Goal: Task Accomplishment & Management: Manage account settings

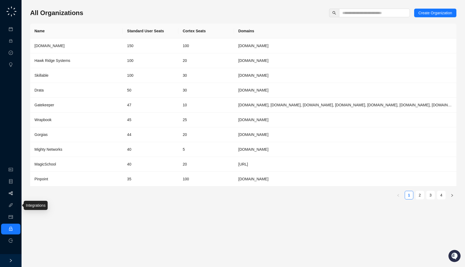
click at [16, 193] on link "Workflows" at bounding box center [24, 193] width 17 height 4
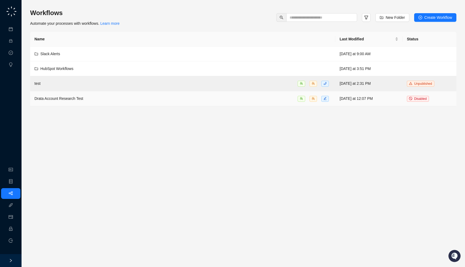
click at [125, 98] on div "Drata Account Research Test" at bounding box center [182, 98] width 296 height 6
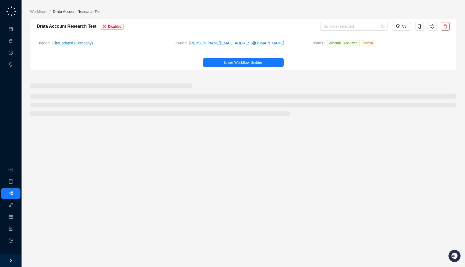
click at [48, 15] on main "Workflows / Drata Account Research Test Drata Account Research Test Disabled No…" at bounding box center [243, 136] width 426 height 254
click at [47, 13] on link "Workflows" at bounding box center [38, 12] width 19 height 6
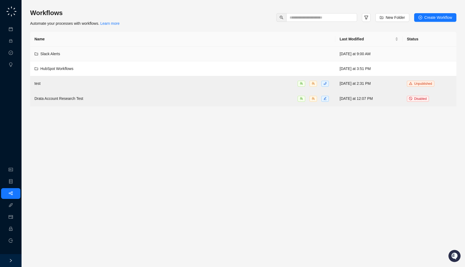
click at [299, 56] on div "Slack Alerts" at bounding box center [182, 54] width 296 height 6
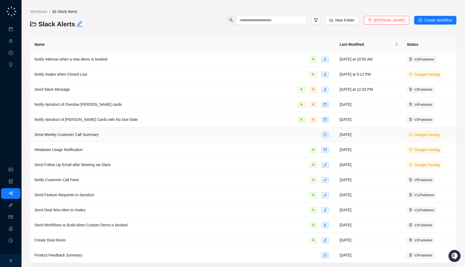
click at [231, 129] on td "Send Weekly Customer Call Summary" at bounding box center [182, 134] width 305 height 15
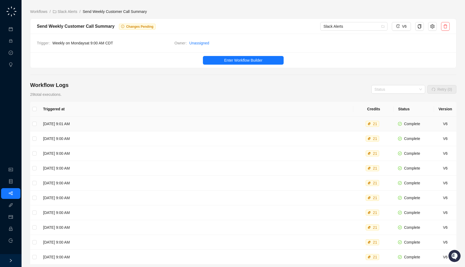
click at [161, 123] on td "[DATE] 9:01 AM" at bounding box center [196, 123] width 314 height 15
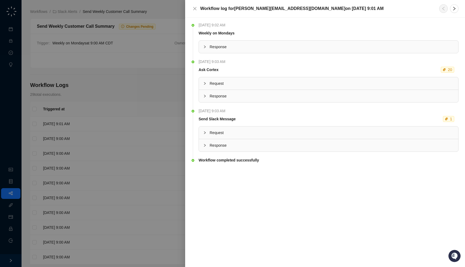
click at [217, 145] on span "Response" at bounding box center [331, 145] width 244 height 6
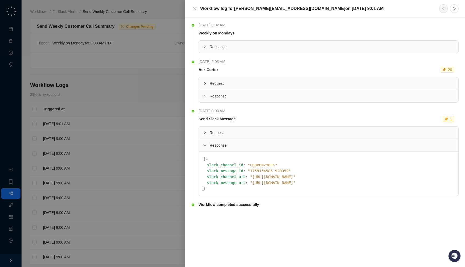
click at [225, 134] on span "Request" at bounding box center [331, 133] width 244 height 6
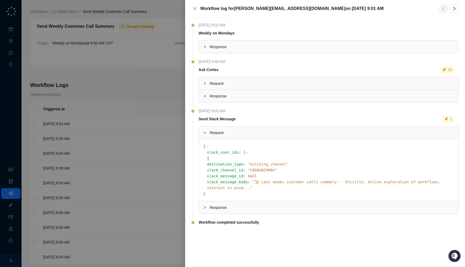
click at [295, 180] on span "" 📜 Last weeks customer calls summary: - Encircle: Active exploration of workfl…" at bounding box center [323, 185] width 233 height 10
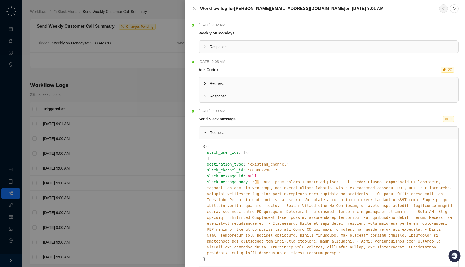
click at [126, 136] on div at bounding box center [232, 133] width 465 height 267
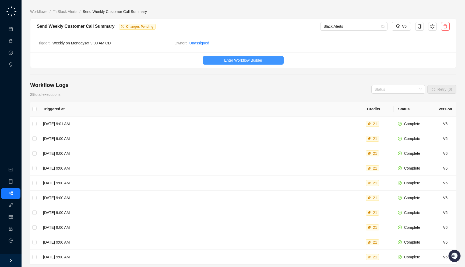
click at [227, 59] on span "Enter Workflow Builder" at bounding box center [243, 60] width 38 height 6
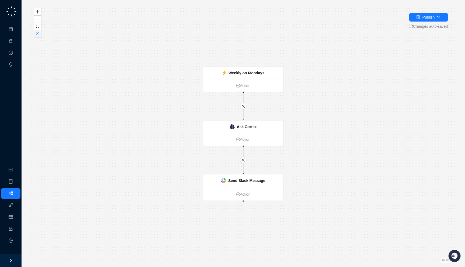
click at [40, 37] on button "button" at bounding box center [37, 33] width 7 height 7
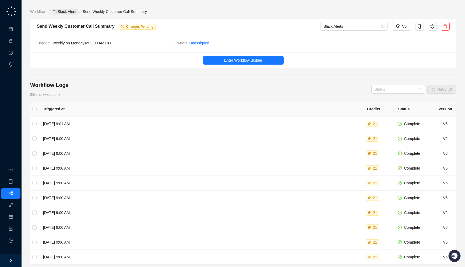
click at [67, 12] on link "Slack Alerts" at bounding box center [65, 12] width 27 height 6
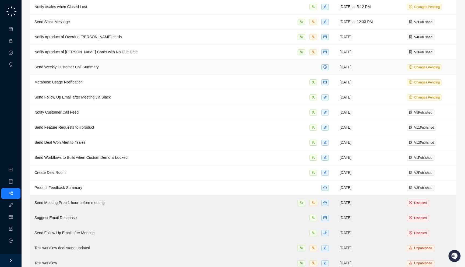
scroll to position [73, 0]
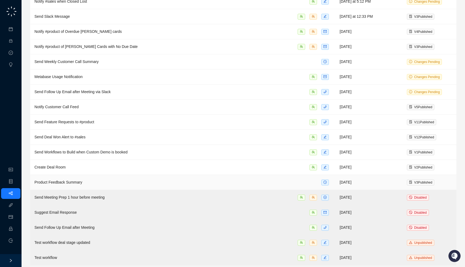
click at [201, 180] on div "Product Feedback Summary" at bounding box center [182, 182] width 296 height 6
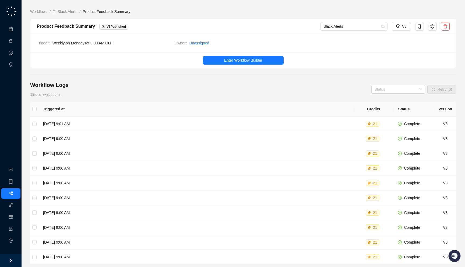
click at [125, 44] on span "Weekly on Mondays at 9:00 AM CDT" at bounding box center [111, 43] width 118 height 6
click at [233, 60] on span "Enter Workflow Builder" at bounding box center [243, 60] width 38 height 6
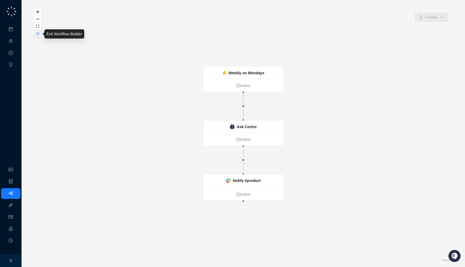
click at [37, 37] on button "button" at bounding box center [37, 33] width 7 height 7
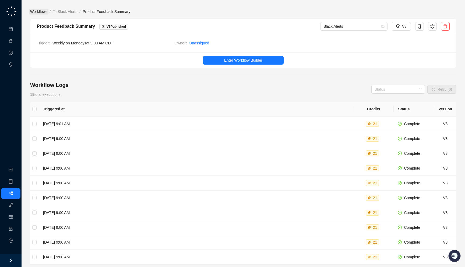
click at [42, 13] on link "Workflows" at bounding box center [38, 12] width 19 height 6
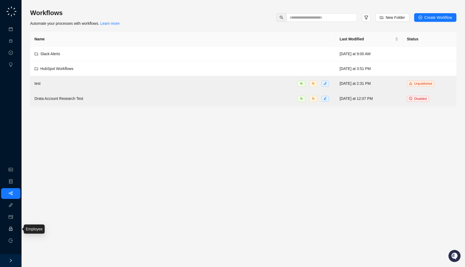
click at [16, 228] on link "Employee" at bounding box center [24, 229] width 17 height 4
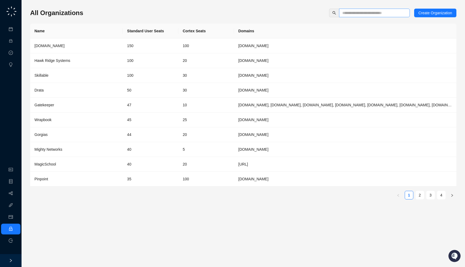
click at [357, 9] on span at bounding box center [374, 13] width 71 height 9
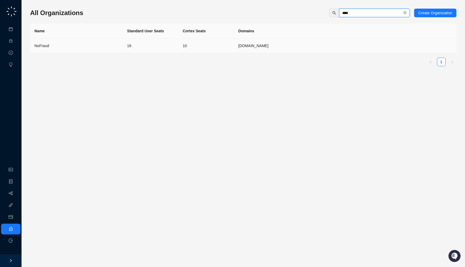
type input "****"
click at [134, 44] on td "16" at bounding box center [151, 45] width 56 height 15
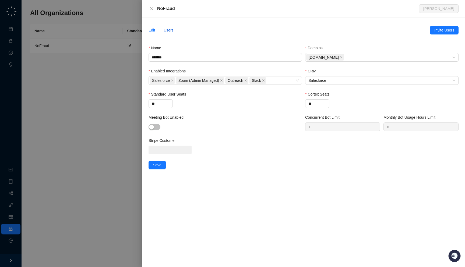
click at [173, 30] on div "Users" at bounding box center [168, 30] width 10 height 6
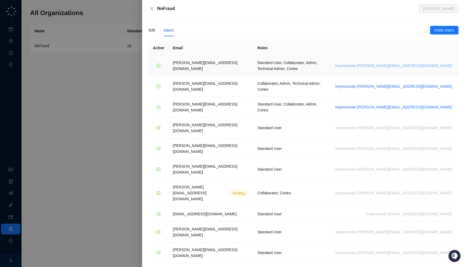
click at [429, 63] on span "Impersonate [PERSON_NAME][EMAIL_ADDRESS][DOMAIN_NAME]" at bounding box center [393, 66] width 117 height 6
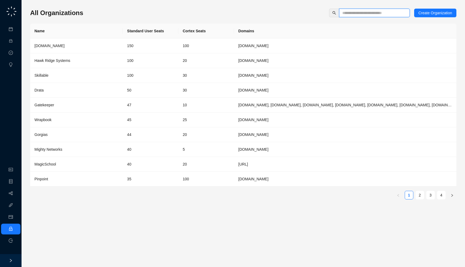
click at [354, 11] on input "text" at bounding box center [372, 13] width 60 height 6
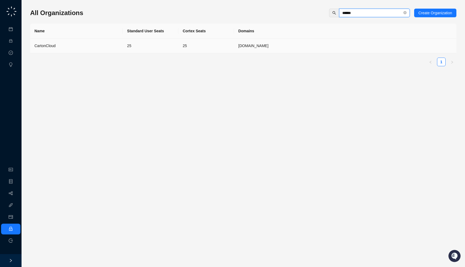
type input "******"
click at [186, 52] on td "25" at bounding box center [206, 45] width 56 height 15
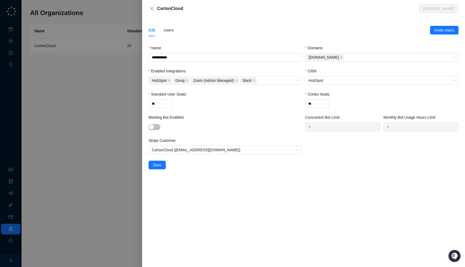
click at [163, 35] on div "Edit Users" at bounding box center [160, 30] width 25 height 12
click at [168, 32] on div "Users" at bounding box center [168, 30] width 10 height 6
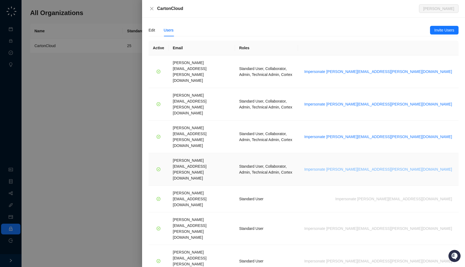
click at [408, 166] on span "Impersonate scott.murray@cartoncloud.com" at bounding box center [378, 169] width 148 height 6
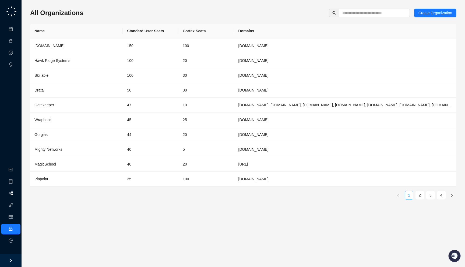
click at [19, 195] on link "Workflows" at bounding box center [24, 193] width 17 height 4
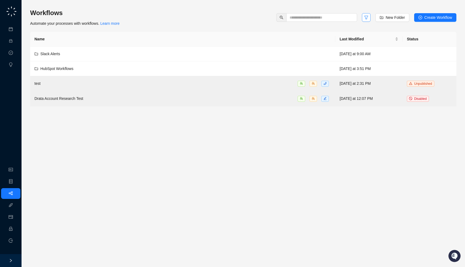
click at [364, 16] on icon "filter" at bounding box center [366, 17] width 4 height 4
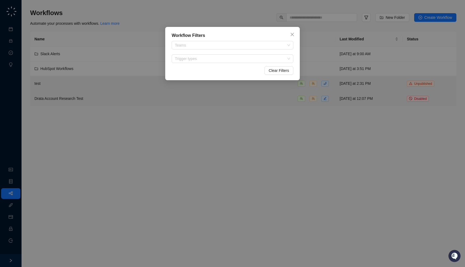
click at [228, 63] on div "Workflow Filters Teams Trigger types Clear Filters" at bounding box center [232, 53] width 134 height 53
click at [229, 61] on div "Trigger types" at bounding box center [233, 58] width 122 height 9
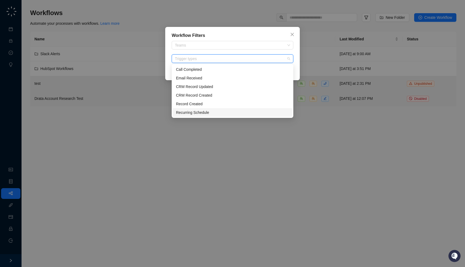
click at [224, 112] on div "Recurring Schedule" at bounding box center [232, 112] width 113 height 6
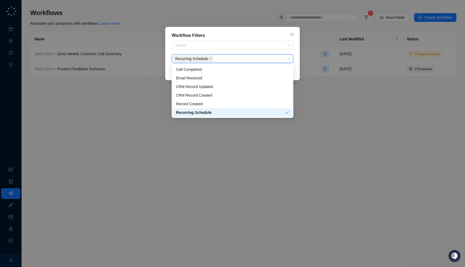
click at [79, 75] on div "Workflow Filters Teams Recurring Schedule Clear Filters" at bounding box center [232, 133] width 465 height 267
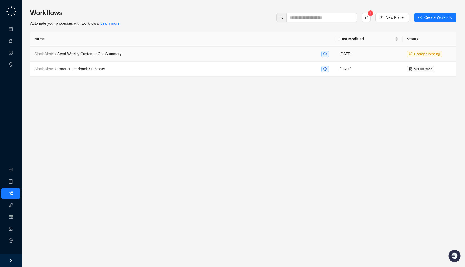
click at [212, 55] on div "Slack Alerts / Send Weekly Customer Call Summary" at bounding box center [182, 54] width 296 height 6
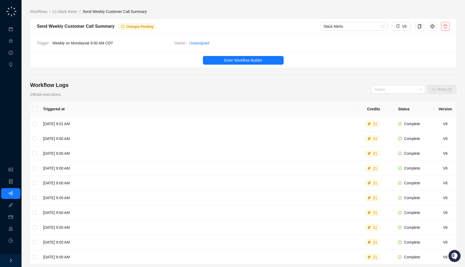
click at [110, 100] on div "Workflow Logs 29 total executions. Status Retry (0) Triggered at Credits Status…" at bounding box center [243, 201] width 426 height 241
drag, startPoint x: 77, startPoint y: 96, endPoint x: 73, endPoint y: 92, distance: 4.8
click at [73, 92] on div "Workflow Logs 29 total executions. Status Retry (0)" at bounding box center [243, 89] width 426 height 16
click at [136, 43] on span "Weekly on Mondays at 9:00 AM CDT" at bounding box center [111, 43] width 118 height 6
click at [122, 42] on span "Weekly on Mondays at 9:00 AM CDT" at bounding box center [111, 43] width 118 height 6
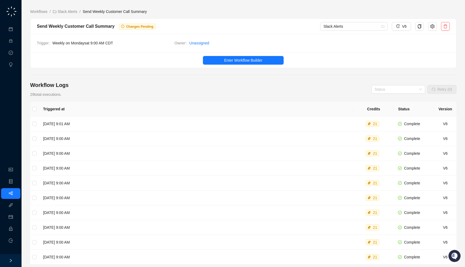
drag, startPoint x: 164, startPoint y: 30, endPoint x: 165, endPoint y: 24, distance: 6.8
click at [165, 24] on div "Send Weekly Customer Call Summary Changes Pending Slack Alerts V6" at bounding box center [243, 26] width 412 height 9
click at [193, 41] on link "Unassigned" at bounding box center [199, 43] width 20 height 6
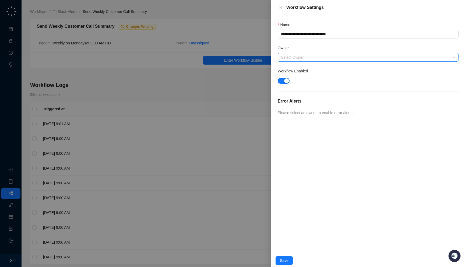
click at [303, 56] on input "Owner" at bounding box center [366, 57] width 171 height 8
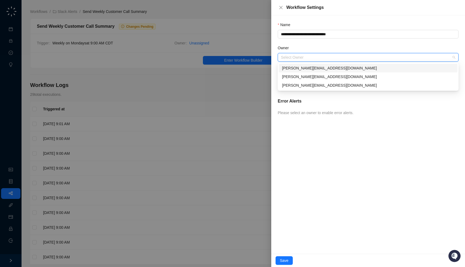
click at [306, 50] on div "Owner" at bounding box center [367, 49] width 181 height 8
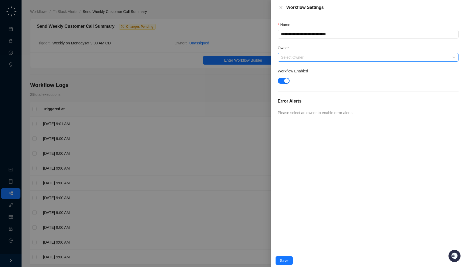
click at [291, 59] on input "Owner" at bounding box center [366, 57] width 171 height 8
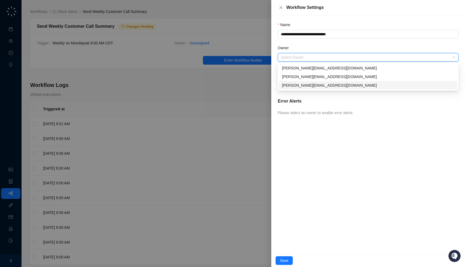
click at [293, 83] on div "neil@swyftai.com" at bounding box center [368, 85] width 172 height 6
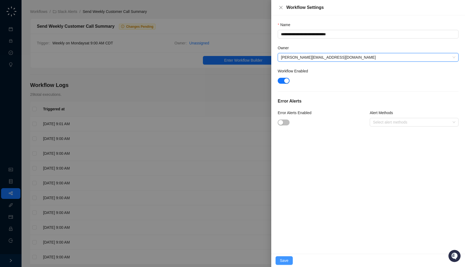
click at [283, 258] on span "Save" at bounding box center [284, 260] width 9 height 6
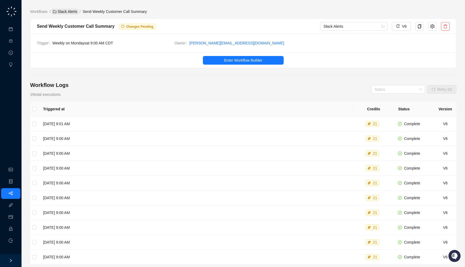
click at [75, 12] on link "Slack Alerts" at bounding box center [65, 12] width 27 height 6
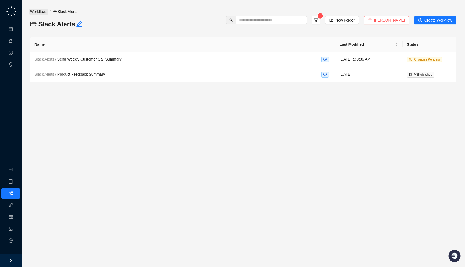
click at [46, 12] on link "Workflows" at bounding box center [38, 12] width 19 height 6
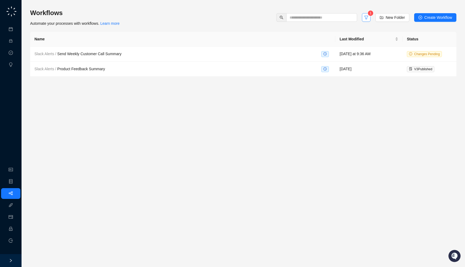
click at [365, 19] on icon "filter" at bounding box center [366, 17] width 4 height 4
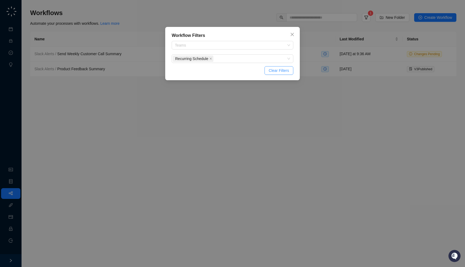
click at [278, 72] on span "Clear Filters" at bounding box center [279, 70] width 20 height 6
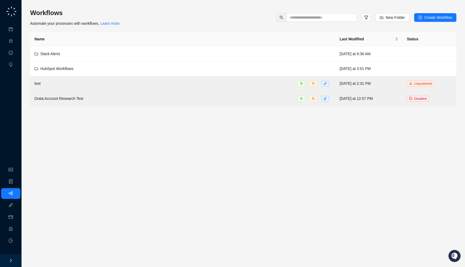
drag, startPoint x: 134, startPoint y: 23, endPoint x: 137, endPoint y: 21, distance: 4.1
click at [137, 21] on div "Workflows Automate your processes with workflows. Learn more New Folder Create …" at bounding box center [243, 18] width 426 height 18
